Goal: Submit feedback/report problem

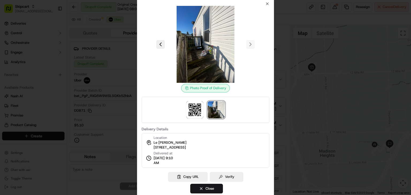
click at [101, 40] on div at bounding box center [205, 97] width 411 height 195
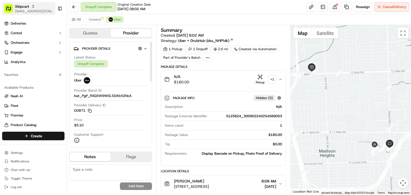
click at [22, 5] on span "Skipcart" at bounding box center [22, 6] width 14 height 5
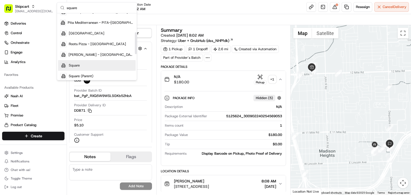
scroll to position [59, 0]
type input "square"
drag, startPoint x: 80, startPoint y: 62, endPoint x: 85, endPoint y: 61, distance: 5.1
click at [81, 62] on div "Square" at bounding box center [97, 65] width 78 height 11
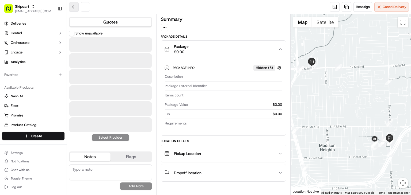
click at [71, 6] on button at bounding box center [74, 7] width 10 height 10
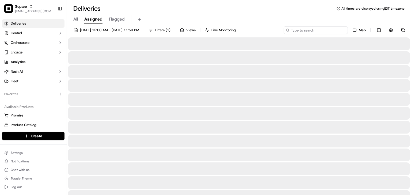
click at [326, 31] on input at bounding box center [316, 30] width 64 height 7
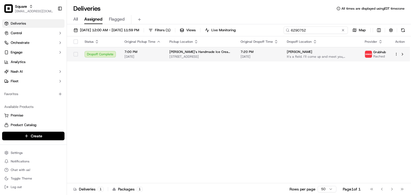
type input "6290752"
click at [256, 55] on span "[DATE]" at bounding box center [260, 57] width 38 height 4
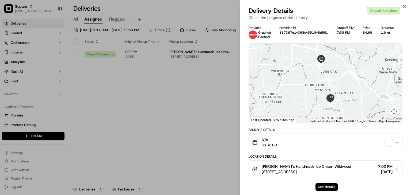
click at [334, 186] on button "See details" at bounding box center [327, 187] width 22 height 7
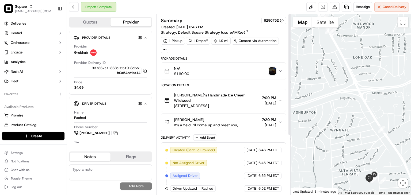
click at [271, 70] on img "button" at bounding box center [272, 70] width 7 height 7
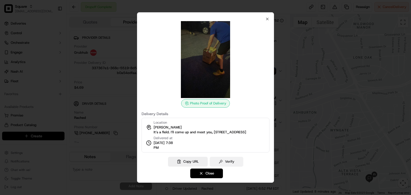
click at [235, 164] on button "Verify" at bounding box center [226, 162] width 33 height 10
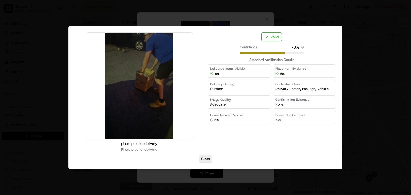
click at [205, 160] on button "Close" at bounding box center [205, 159] width 13 height 7
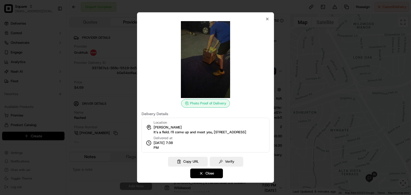
click at [203, 69] on img at bounding box center [205, 59] width 77 height 77
click at [203, 67] on img at bounding box center [205, 59] width 77 height 77
click at [202, 173] on button "Close" at bounding box center [206, 174] width 33 height 10
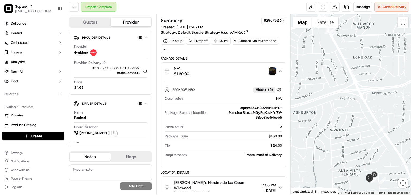
click at [272, 70] on img "button" at bounding box center [272, 70] width 7 height 7
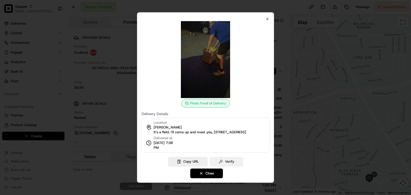
click at [233, 163] on button "Verify" at bounding box center [226, 162] width 33 height 10
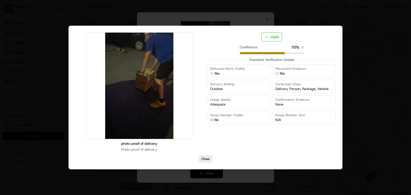
click at [204, 156] on button "Close" at bounding box center [205, 159] width 13 height 7
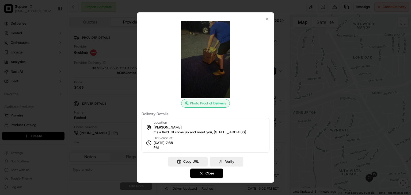
click at [204, 171] on div "Photo Proof of Delivery Delivery Details Location [PERSON_NAME] It’s a field. I…" at bounding box center [205, 97] width 137 height 171
click at [210, 173] on button "Close" at bounding box center [206, 174] width 33 height 10
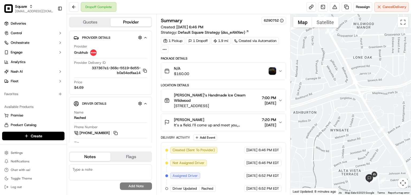
scroll to position [87, 0]
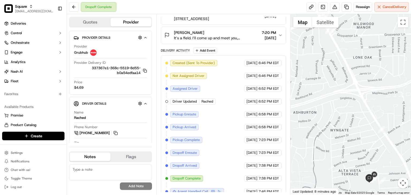
click at [262, 35] on span "[DATE]" at bounding box center [269, 37] width 14 height 5
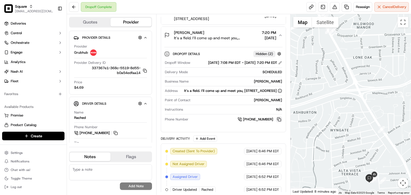
click at [278, 122] on button at bounding box center [279, 120] width 6 height 6
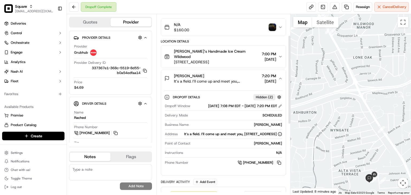
scroll to position [42, 0]
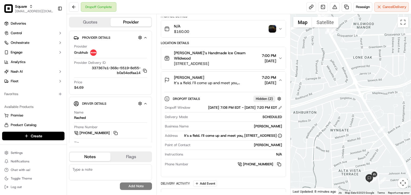
click at [235, 96] on div "Dropoff Details Hidden ( 2 )" at bounding box center [228, 99] width 110 height 7
click at [249, 80] on span "It’s a field. I’ll come up and meet you, [STREET_ADDRESS]" at bounding box center [217, 82] width 86 height 5
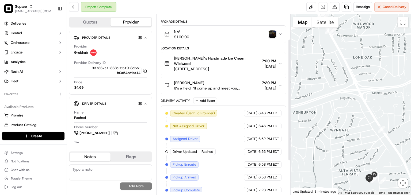
scroll to position [36, 0]
click at [280, 84] on icon "button" at bounding box center [280, 86] width 4 height 4
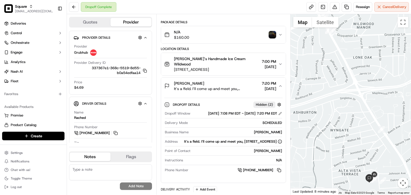
click at [280, 84] on icon "button" at bounding box center [280, 86] width 4 height 4
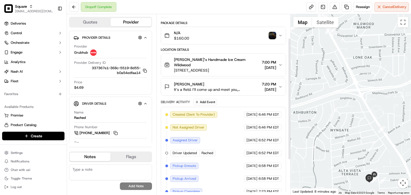
scroll to position [35, 0]
click at [272, 82] on span "7:20 PM" at bounding box center [269, 84] width 14 height 5
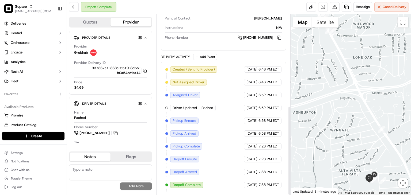
scroll to position [185, 0]
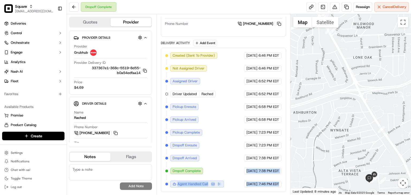
drag, startPoint x: 234, startPoint y: 170, endPoint x: 288, endPoint y: 174, distance: 53.2
click at [288, 174] on div "Summary 6290752 Created: [DATE] 6:46 PM Strategy: Default Square Strategy (dss_…" at bounding box center [223, 104] width 134 height 181
click at [282, 175] on div "Created (Sent To Provider) Grubhub [DATE] 6:46 PM EDT Not Assigned Driver Grubh…" at bounding box center [223, 120] width 125 height 145
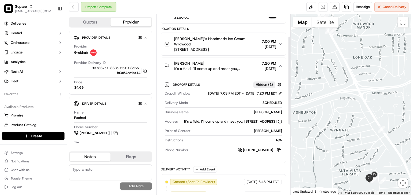
scroll to position [43, 0]
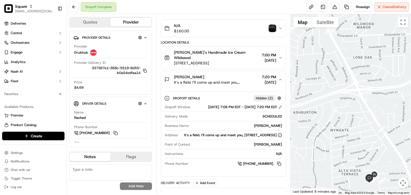
click at [275, 74] on span "7:20 PM" at bounding box center [269, 76] width 14 height 5
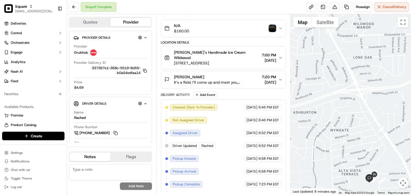
click at [275, 74] on span "7:20 PM" at bounding box center [269, 76] width 14 height 5
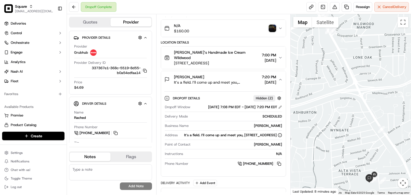
click at [275, 74] on span "7:20 PM" at bounding box center [269, 76] width 14 height 5
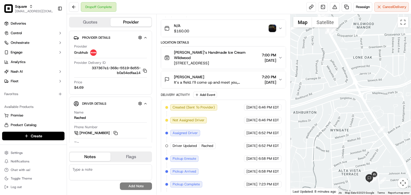
click at [275, 74] on span "7:20 PM" at bounding box center [269, 76] width 14 height 5
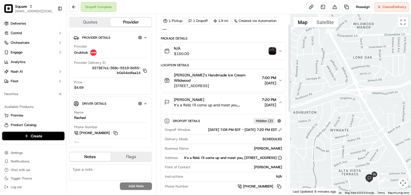
scroll to position [22, 0]
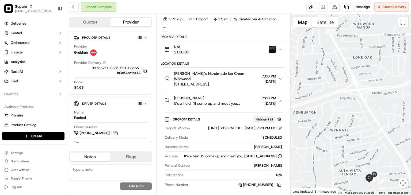
click at [266, 68] on button "[PERSON_NAME]’s Handmade Ice Cream Wildwood [STREET_ADDRESS] 7:00 PM [DATE]" at bounding box center [223, 79] width 125 height 22
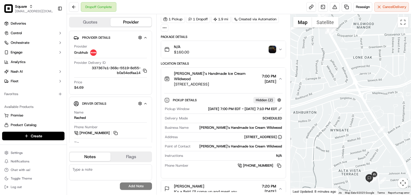
click at [269, 81] on span "[DATE]" at bounding box center [269, 81] width 14 height 5
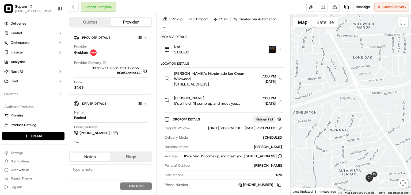
click at [276, 79] on span "[DATE]" at bounding box center [269, 81] width 14 height 5
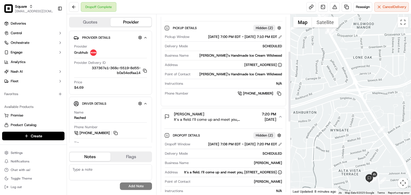
scroll to position [91, 0]
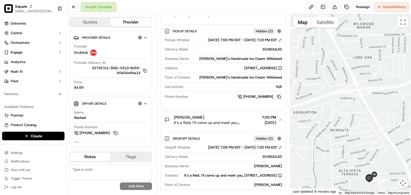
click at [281, 118] on icon "button" at bounding box center [280, 120] width 4 height 4
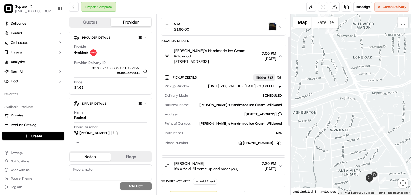
scroll to position [44, 0]
click at [281, 55] on icon "button" at bounding box center [280, 57] width 4 height 4
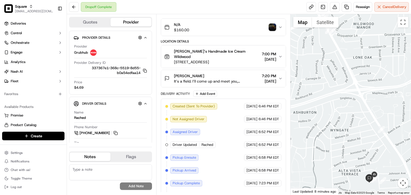
click at [159, 94] on div "Summary 6290752 Created: [DATE] 6:46 PM Strategy: Default Square Strategy (dss_…" at bounding box center [223, 104] width 134 height 181
click at [159, 95] on div "Summary 6290752 Created: [DATE] 6:46 PM Strategy: Default Square Strategy (dss_…" at bounding box center [223, 104] width 134 height 181
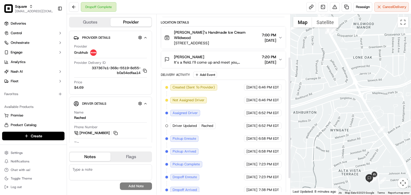
scroll to position [63, 0]
click at [224, 14] on div "Summary 6290752 Created: [DATE] 6:46 PM Strategy: Default Square Strategy (dss_…" at bounding box center [223, 104] width 134 height 181
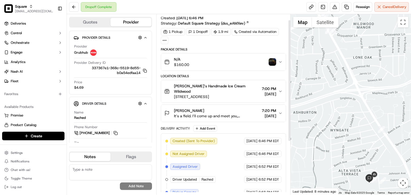
scroll to position [0, 0]
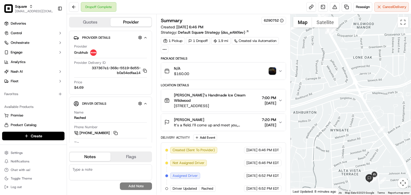
click at [277, 99] on div "[PERSON_NAME]’s Handmade Ice Cream Wildwood [STREET_ADDRESS] 7:00 PM [DATE]" at bounding box center [221, 101] width 114 height 16
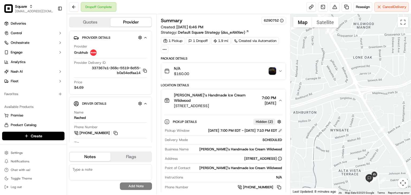
click at [277, 99] on div "[PERSON_NAME]’s Handmade Ice Cream Wildwood [STREET_ADDRESS] 7:00 PM [DATE]" at bounding box center [221, 101] width 114 height 16
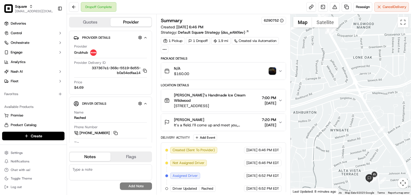
click at [277, 99] on div "[PERSON_NAME]’s Handmade Ice Cream Wildwood [STREET_ADDRESS] 7:00 PM [DATE]" at bounding box center [221, 101] width 114 height 16
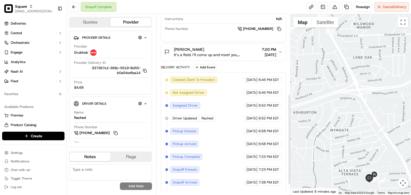
scroll to position [158, 0]
click at [251, 66] on div "Delivery Activity Add Event" at bounding box center [223, 68] width 125 height 6
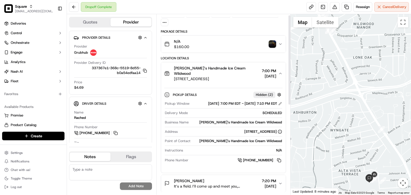
scroll to position [0, 0]
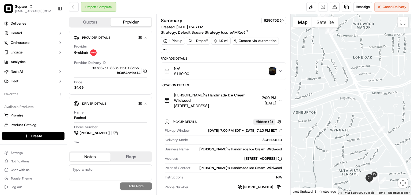
click at [280, 70] on icon "button" at bounding box center [280, 71] width 4 height 4
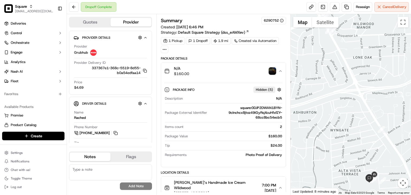
click at [280, 70] on icon "button" at bounding box center [280, 71] width 4 height 4
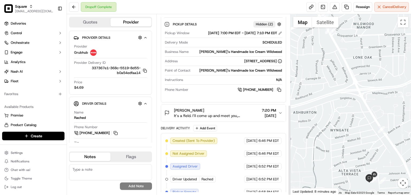
scroll to position [180, 0]
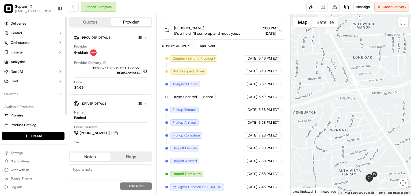
click at [215, 9] on div "Dropoff Complete Reassign Cancel Delivery" at bounding box center [239, 7] width 344 height 14
click at [218, 11] on div "Dropoff Complete Reassign Cancel Delivery" at bounding box center [239, 7] width 344 height 14
click at [336, 6] on button at bounding box center [335, 7] width 10 height 10
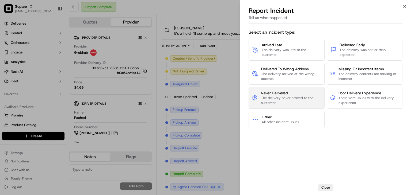
click at [283, 97] on span "The delivery never arrived to the customer" at bounding box center [291, 101] width 60 height 10
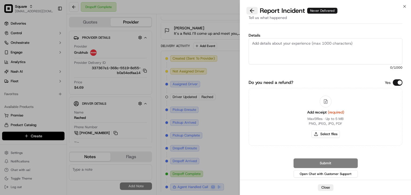
click at [251, 11] on button at bounding box center [252, 10] width 11 height 7
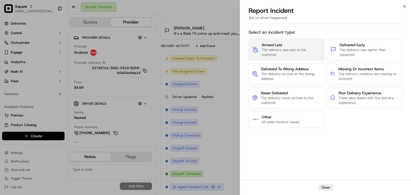
click at [281, 44] on span "Arrived Late" at bounding box center [291, 44] width 59 height 5
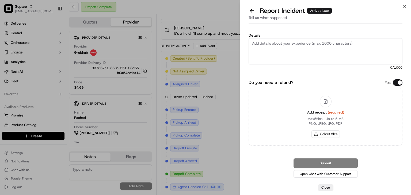
click at [394, 80] on div "Yes" at bounding box center [394, 83] width 18 height 6
drag, startPoint x: 399, startPoint y: 82, endPoint x: 349, endPoint y: 55, distance: 56.9
click at [398, 82] on button "Do you need a refund?" at bounding box center [398, 83] width 10 height 6
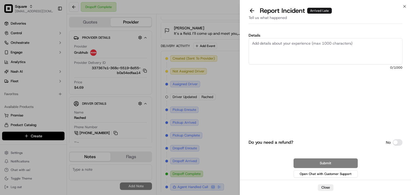
click at [337, 51] on textarea "Details" at bounding box center [326, 51] width 154 height 26
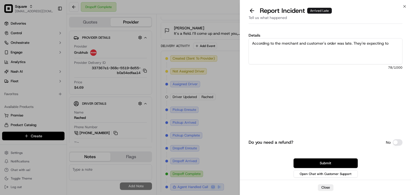
click at [389, 42] on textarea "According to the merchant and customer's order was late. They're expecting to" at bounding box center [326, 51] width 154 height 26
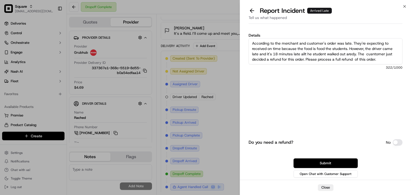
click at [344, 46] on textarea "According to the merchant and customer's order was late. They're expecting to r…" at bounding box center [326, 51] width 154 height 26
click at [345, 46] on textarea "According to the merchant and customer's order was late. They're expecting to r…" at bounding box center [326, 51] width 154 height 26
click at [346, 46] on textarea "According to the merchant and customer's order was late. They're expecting to r…" at bounding box center [326, 51] width 154 height 26
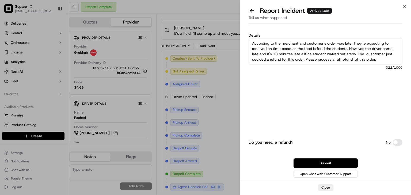
click at [347, 46] on textarea "According to the merchant and customer's order was late. They're expecting to r…" at bounding box center [326, 51] width 154 height 26
type textarea "According to the merchant and customer's order was late. They're expecting to r…"
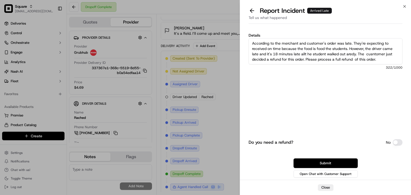
click at [318, 44] on textarea "According to the merchant and customer's order was late. They're expecting to r…" at bounding box center [326, 51] width 154 height 26
click at [318, 43] on textarea "According to the merchant and customer's order was late. They're expecting to r…" at bounding box center [326, 51] width 154 height 26
click at [319, 47] on textarea "According to the merchant and customer's order was late. They're expecting to r…" at bounding box center [326, 51] width 154 height 26
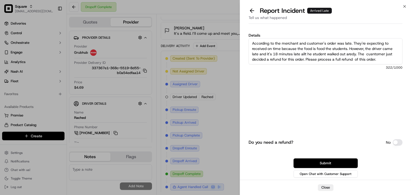
click at [319, 47] on textarea "According to the merchant and customer's order was late. They're expecting to r…" at bounding box center [326, 51] width 154 height 26
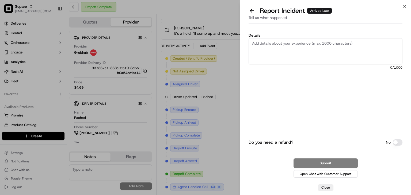
paste textarea ""According to both the merchant and the customer, the order was delivered late.…"
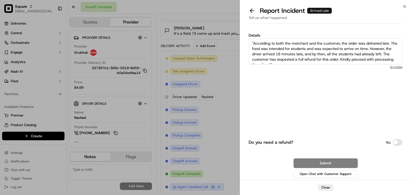
scroll to position [3, 0]
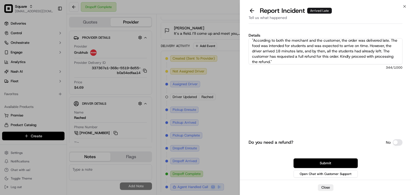
click at [313, 55] on textarea ""According to both the merchant and the customer, the order was delivered late.…" at bounding box center [326, 51] width 154 height 26
click at [302, 62] on textarea ""According to both the merchant and the customer, the order was delivered late.…" at bounding box center [326, 51] width 154 height 26
click at [253, 40] on textarea ""According to both the merchant and the customer, the order was delivered late.…" at bounding box center [326, 51] width 154 height 26
click at [266, 48] on textarea "According to both the merchant and the customer, the order was delivered late. …" at bounding box center [326, 51] width 154 height 26
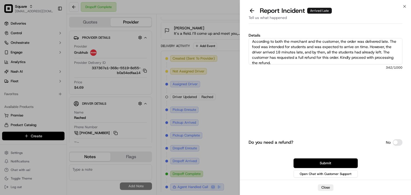
scroll to position [5, 0]
click at [312, 60] on textarea "According to both the merchant and the customer, the order was delivered late. …" at bounding box center [326, 51] width 154 height 26
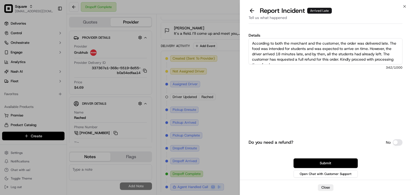
drag, startPoint x: 347, startPoint y: 52, endPoint x: 243, endPoint y: 25, distance: 107.8
click at [243, 25] on div "Report Incident Arrived Late Tell us what happened Details According to both th…" at bounding box center [325, 100] width 171 height 189
type textarea "According to both the merchant and the customer, the order was delivered late. …"
click at [326, 160] on button "Submit" at bounding box center [326, 164] width 64 height 10
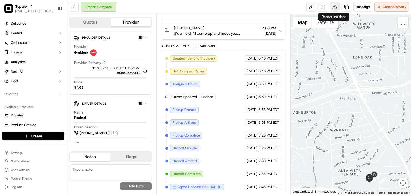
click at [335, 8] on button at bounding box center [335, 7] width 10 height 10
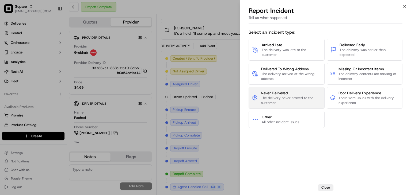
click at [294, 93] on span "Never Delivered" at bounding box center [291, 92] width 60 height 5
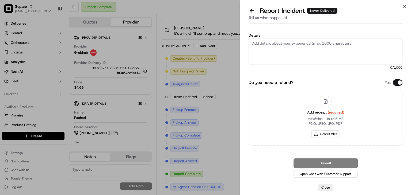
click at [400, 83] on button "Do you need a refund?" at bounding box center [398, 83] width 10 height 6
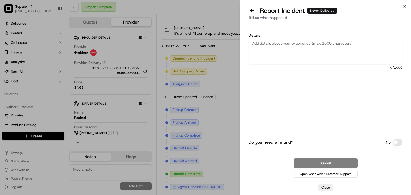
click at [318, 53] on textarea "Details" at bounding box center [326, 51] width 154 height 26
paste textarea "According to both the merchant and the customer, the order was delivered late. …"
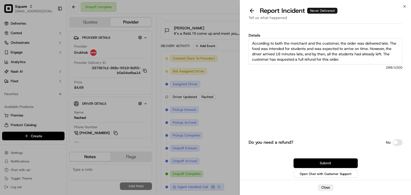
type textarea "According to both the merchant and the customer, the order was delivered late. …"
drag, startPoint x: 336, startPoint y: 165, endPoint x: 334, endPoint y: 154, distance: 11.1
click at [336, 165] on button "Submit" at bounding box center [326, 164] width 64 height 10
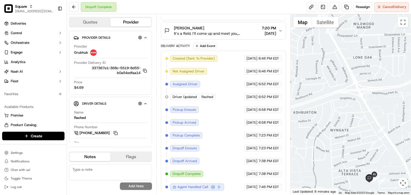
paste textarea "According to both the merchant and the customer, the order was delivered late. …"
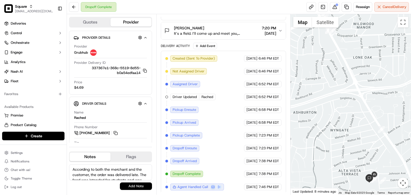
type textarea "According to both the merchant and the customer, the order was delivered late. …"
click at [125, 187] on button "Add Note" at bounding box center [136, 186] width 32 height 7
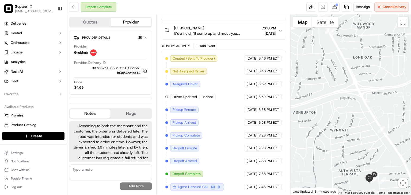
scroll to position [10, 0]
